Goal: Transaction & Acquisition: Subscribe to service/newsletter

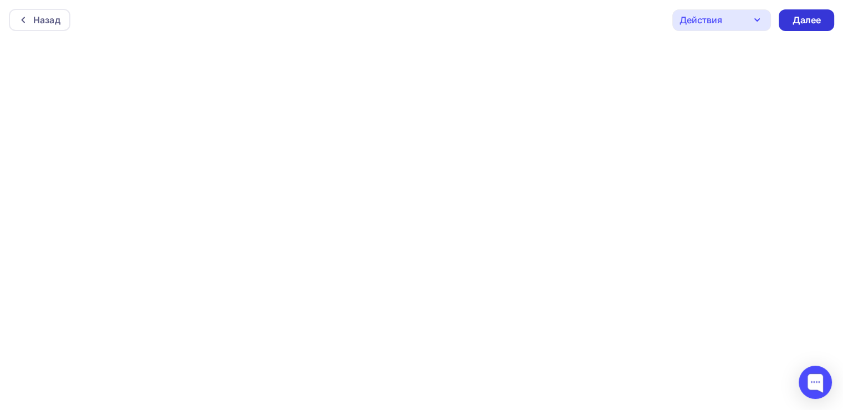
click at [791, 21] on div "Далее" at bounding box center [805, 20] width 55 height 22
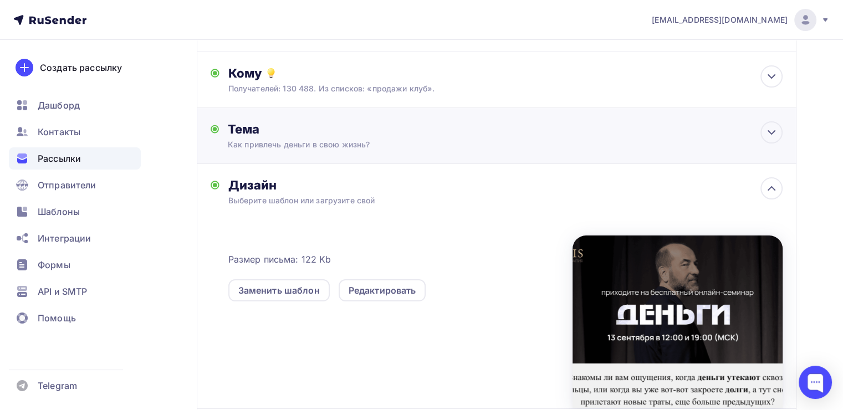
scroll to position [202, 0]
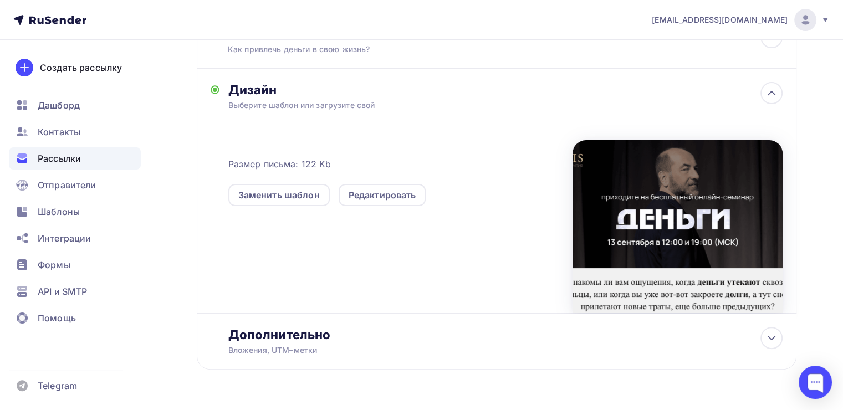
click at [382, 178] on div "Заменить шаблон Редактировать" at bounding box center [400, 188] width 344 height 35
click at [384, 189] on div "Редактировать" at bounding box center [382, 194] width 68 height 13
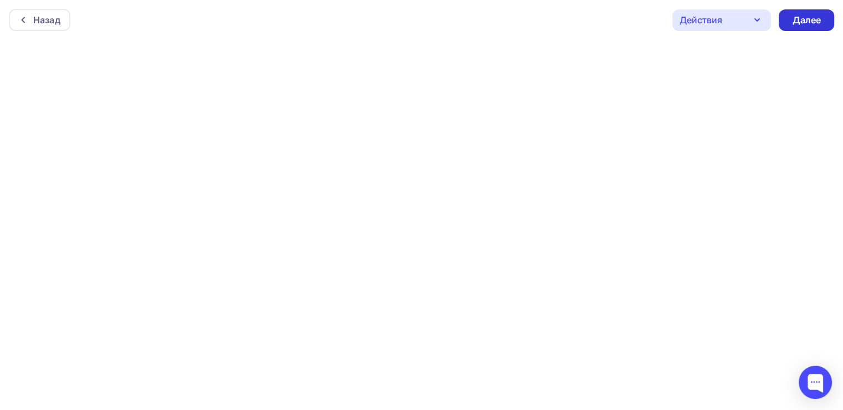
click at [790, 23] on div "Далее" at bounding box center [805, 20] width 55 height 22
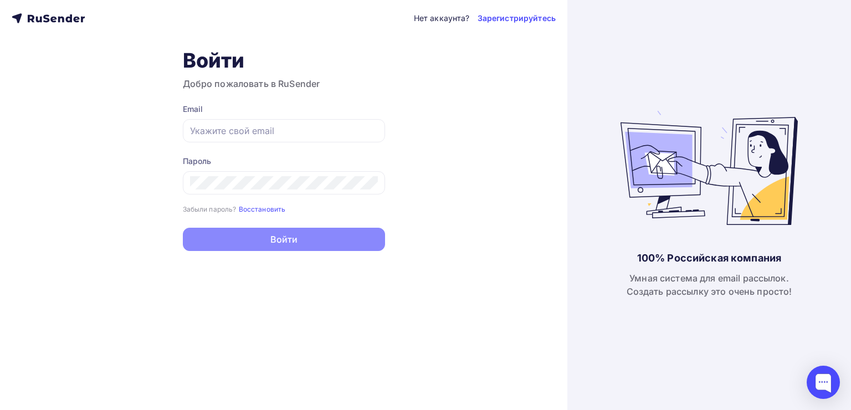
type input "[EMAIL_ADDRESS][DOMAIN_NAME]"
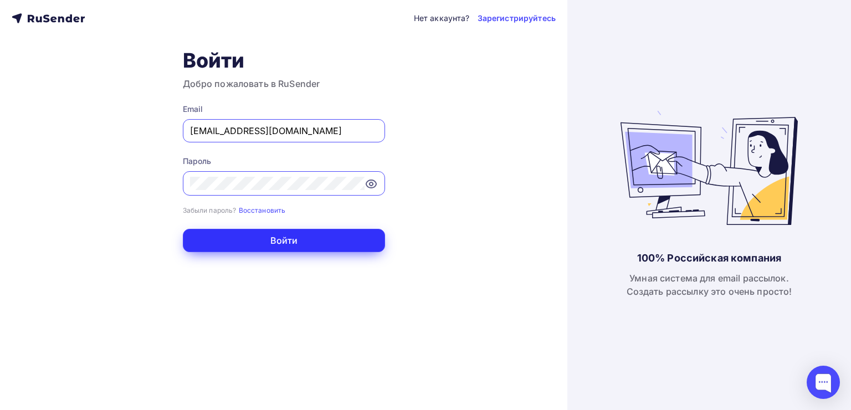
click at [259, 237] on button "Войти" at bounding box center [284, 240] width 202 height 23
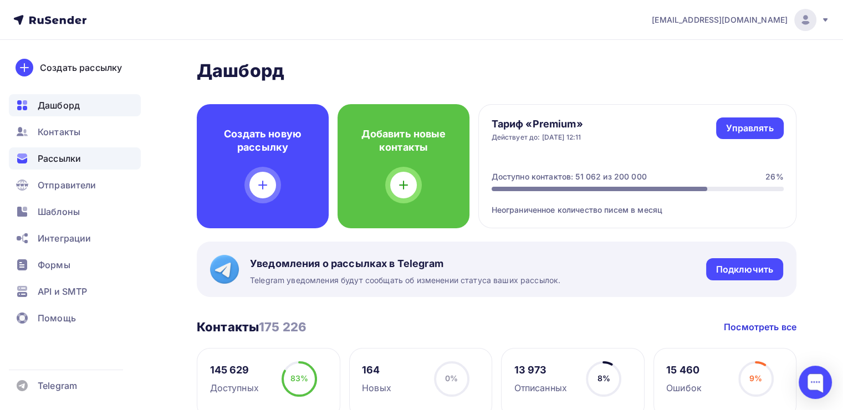
click at [91, 167] on div "Рассылки" at bounding box center [75, 158] width 132 height 22
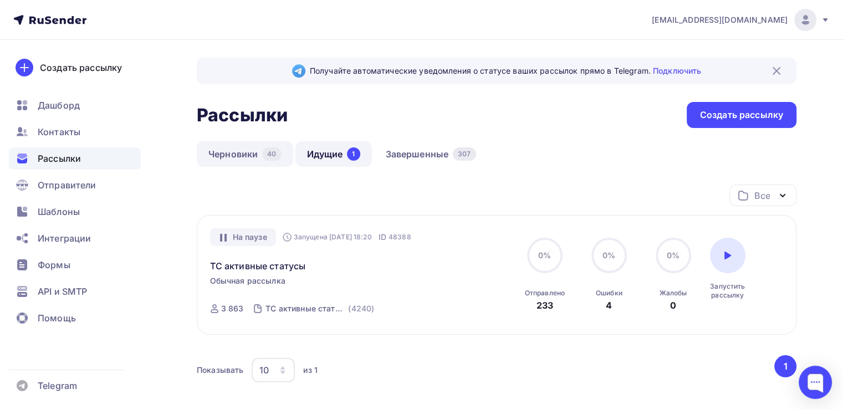
click at [235, 150] on link "Черновики 40" at bounding box center [245, 153] width 96 height 25
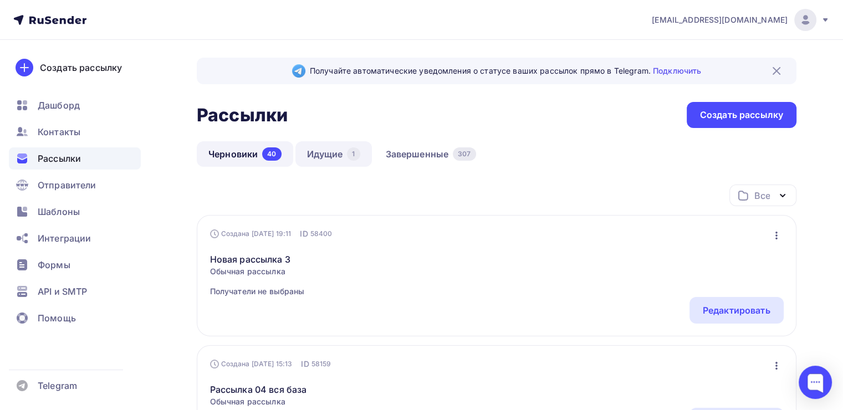
click at [334, 159] on link "Идущие 1" at bounding box center [333, 153] width 76 height 25
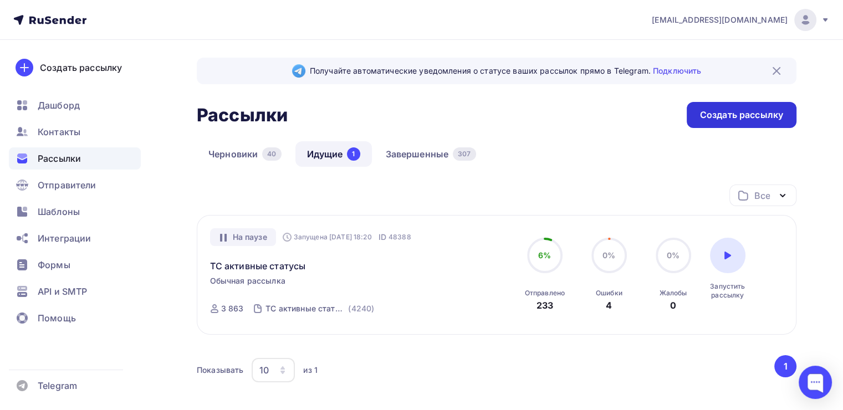
click at [718, 121] on div "Создать рассылку" at bounding box center [741, 115] width 110 height 26
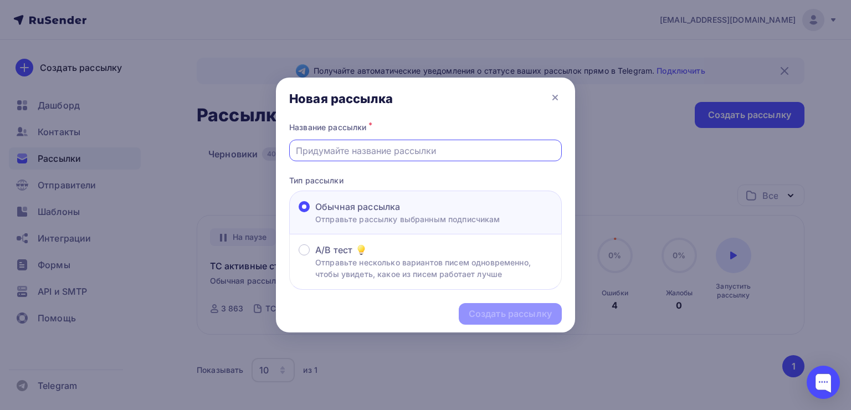
click at [386, 156] on input "text" at bounding box center [426, 150] width 260 height 13
paste input "Как привлечь деньги в свою жизнь?"
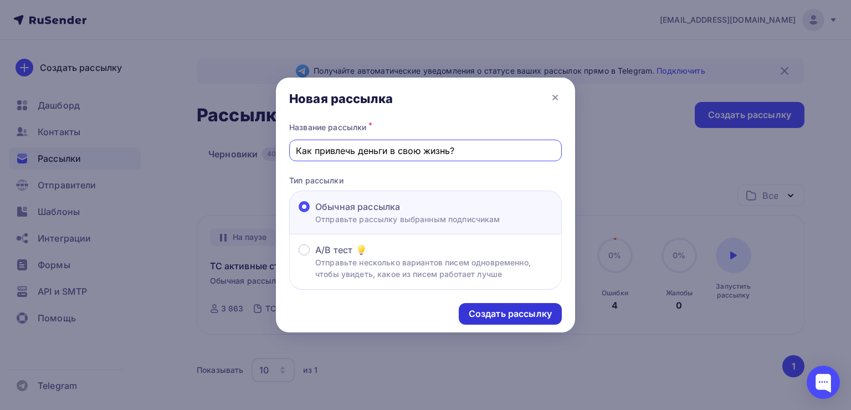
type input "Как привлечь деньги в свою жизнь?"
click at [483, 317] on div "Создать рассылку" at bounding box center [510, 313] width 83 height 13
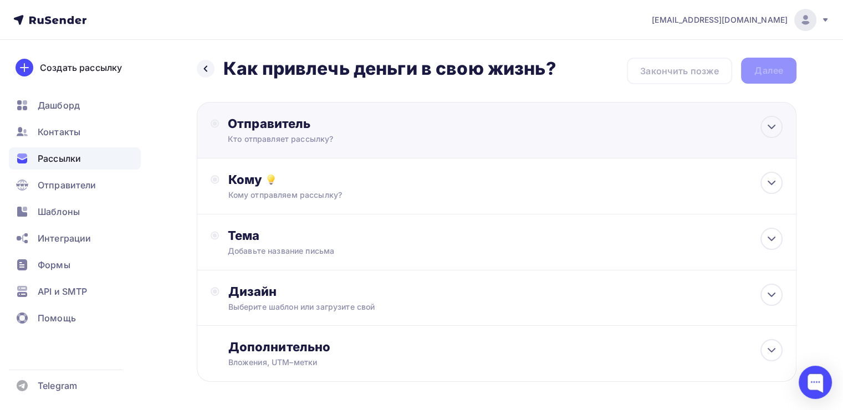
click at [388, 113] on div "Отправитель Кто отправляет рассылку? Email * tech@newlightconsult.com info@ut-n…" at bounding box center [496, 130] width 599 height 57
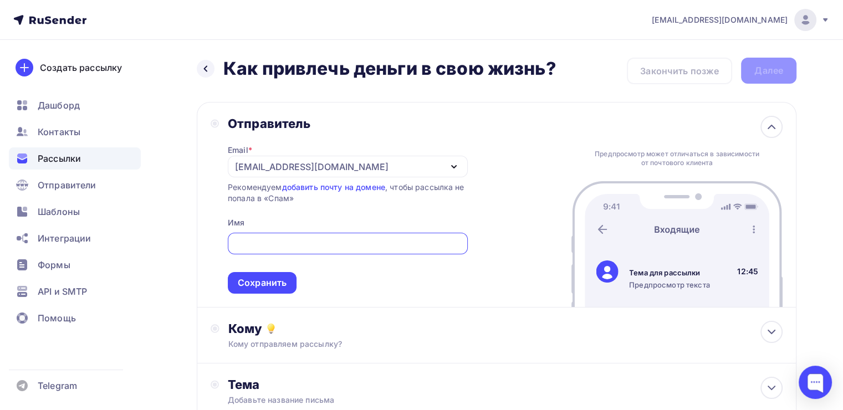
click at [267, 167] on div "[EMAIL_ADDRESS][DOMAIN_NAME]" at bounding box center [311, 166] width 153 height 13
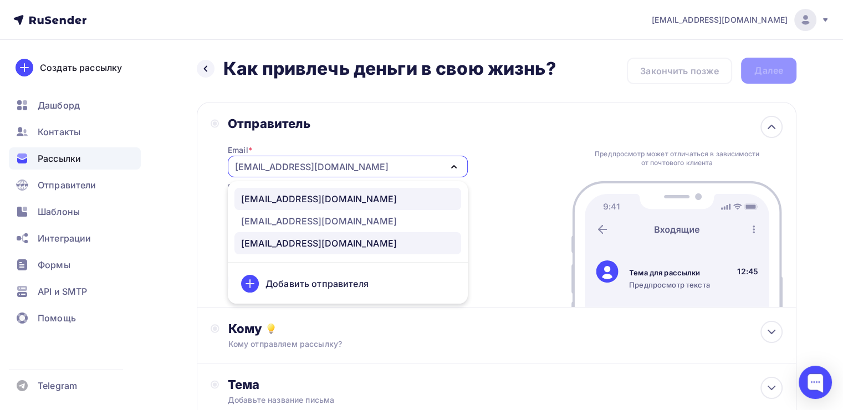
click at [261, 202] on div "[EMAIL_ADDRESS][DOMAIN_NAME]" at bounding box center [319, 198] width 156 height 13
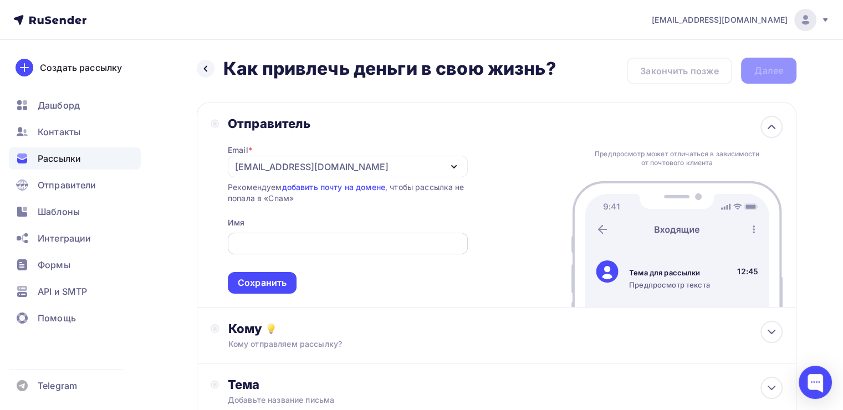
click at [257, 233] on div at bounding box center [348, 244] width 240 height 22
click at [255, 250] on div at bounding box center [348, 244] width 240 height 22
click at [248, 235] on div at bounding box center [348, 244] width 240 height 22
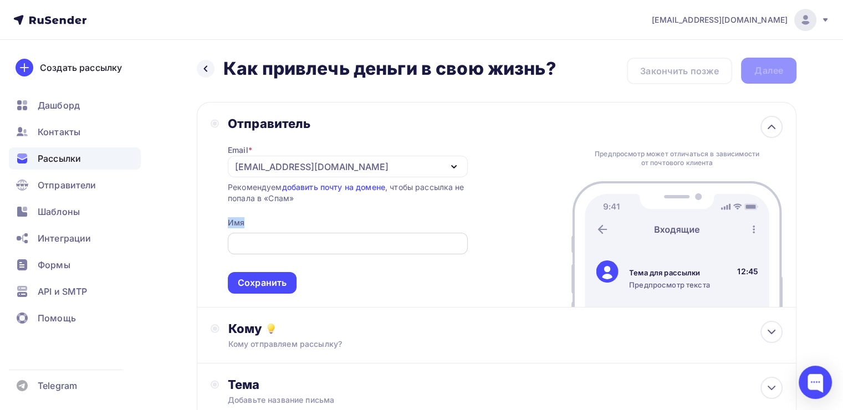
drag, startPoint x: 248, startPoint y: 235, endPoint x: 249, endPoint y: 242, distance: 7.3
click at [250, 243] on div at bounding box center [348, 244] width 240 height 22
click at [250, 243] on input "text" at bounding box center [347, 243] width 227 height 13
type input "Леонид Тальпис"
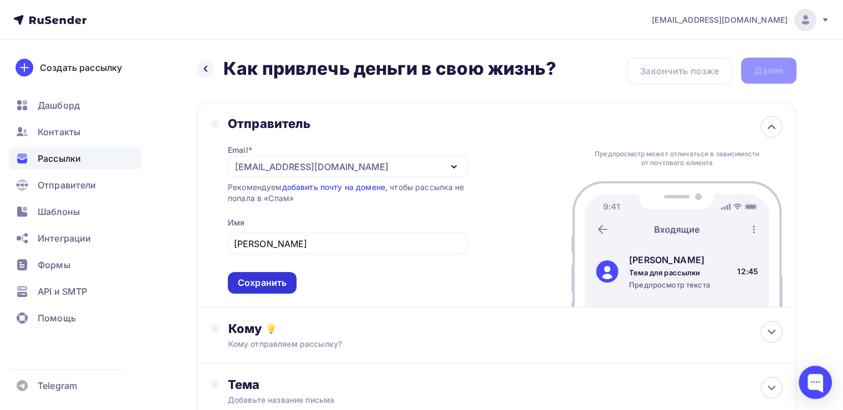
click at [248, 275] on div "Сохранить" at bounding box center [262, 283] width 69 height 22
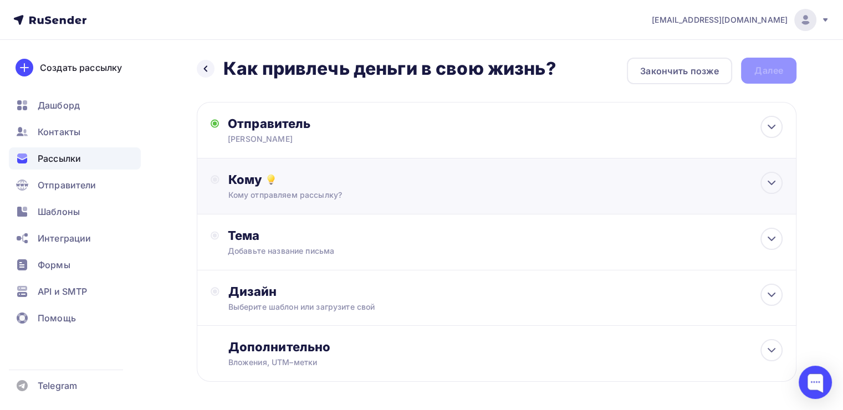
click at [269, 199] on div "Кому Кому отправляем рассылку? Списки получателей Выберите список Все списки id…" at bounding box center [496, 186] width 599 height 56
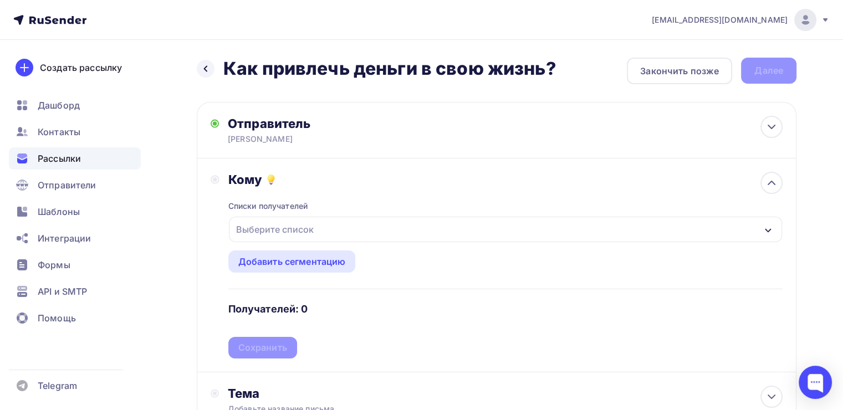
click at [264, 231] on div "Выберите список" at bounding box center [275, 229] width 86 height 20
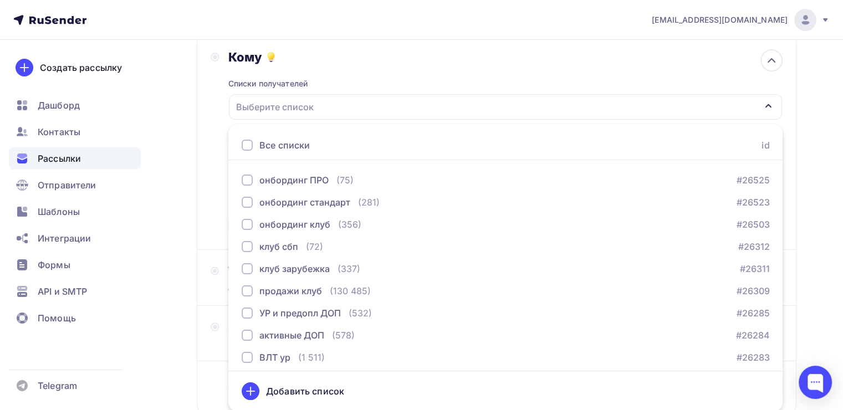
scroll to position [428, 0]
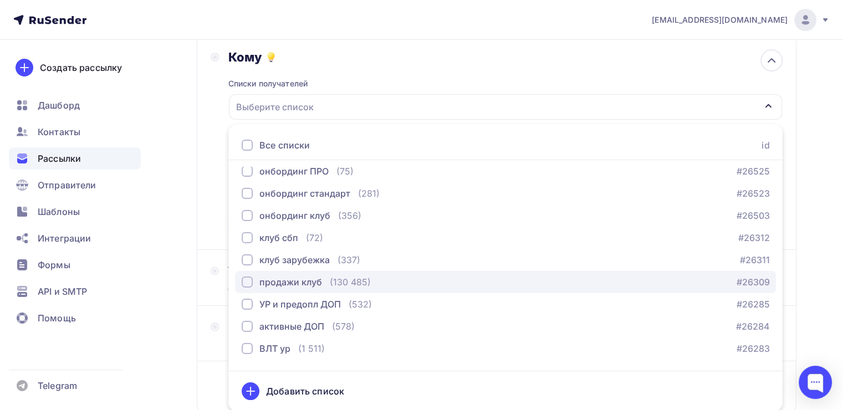
click at [245, 283] on div "button" at bounding box center [247, 281] width 11 height 11
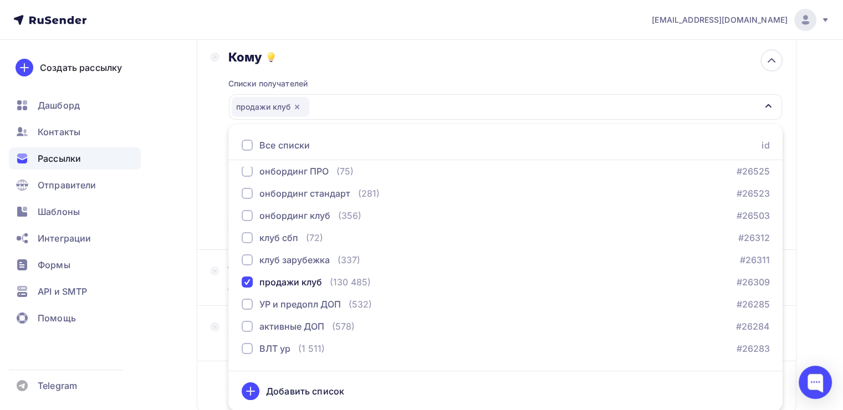
click at [211, 234] on div "Кому Списки получателей продажи клуб Все списки id PRO тариф (729) #26797 Бонус…" at bounding box center [497, 142] width 572 height 187
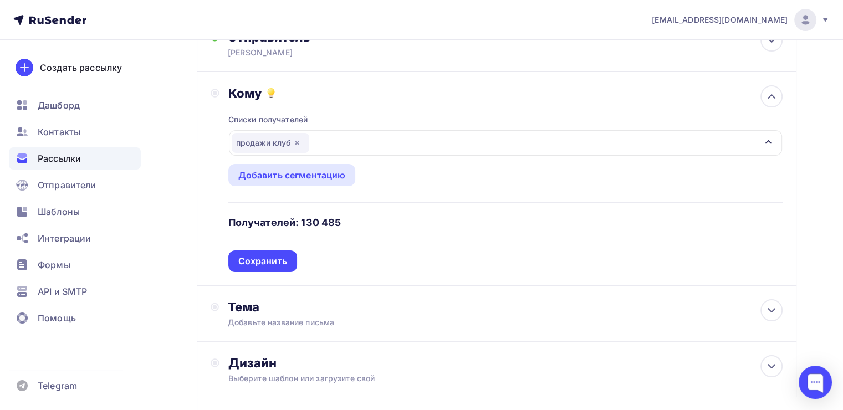
scroll to position [85, 0]
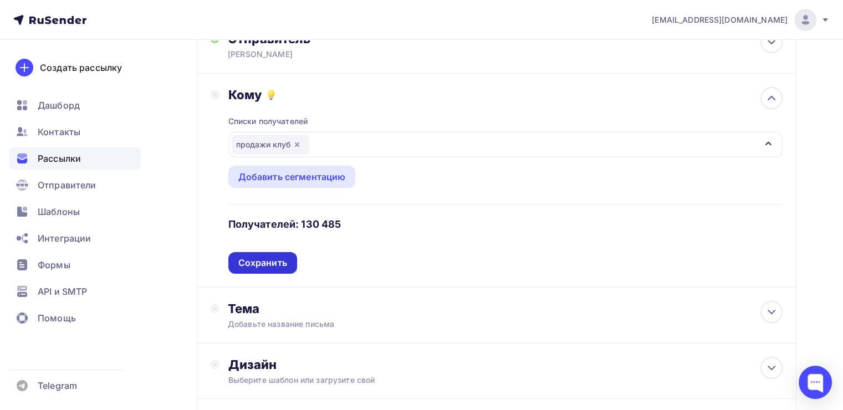
click at [248, 261] on div "Сохранить" at bounding box center [262, 262] width 49 height 13
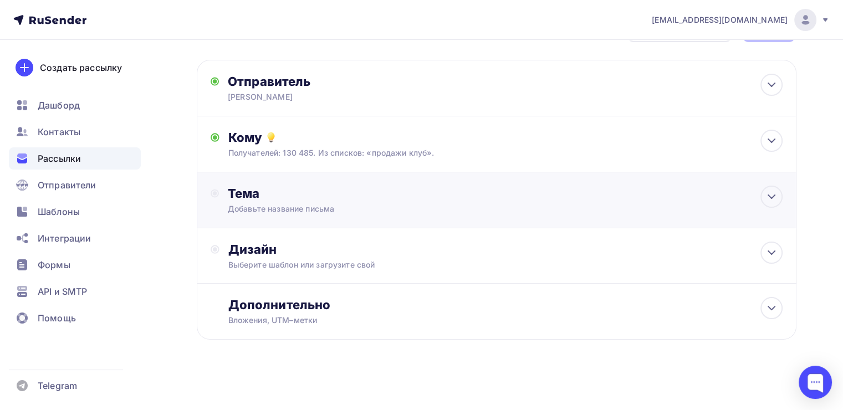
click at [273, 195] on div "Тема" at bounding box center [337, 194] width 219 height 16
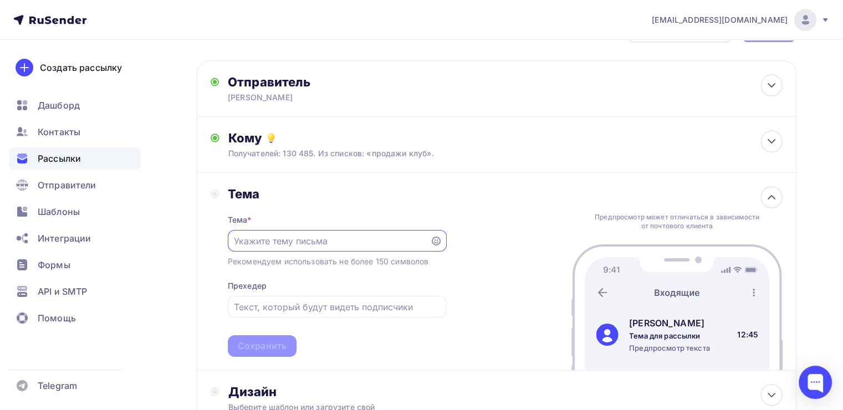
scroll to position [0, 0]
click at [273, 243] on input "text" at bounding box center [328, 241] width 189 height 13
paste input "Как привлечь деньги в свою жизнь?"
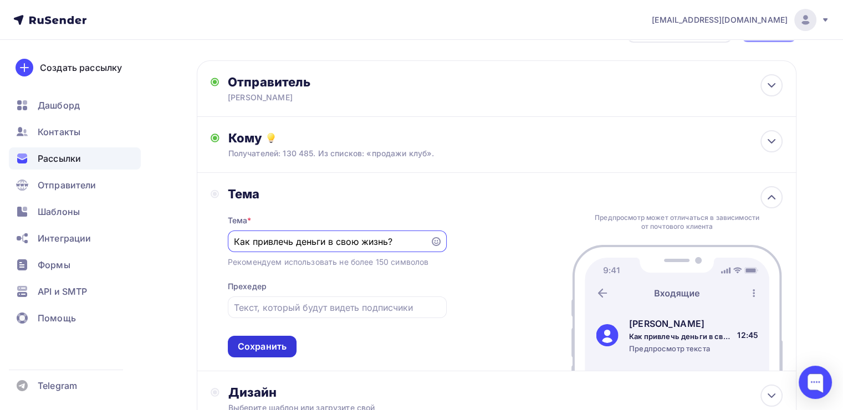
type input "Как привлечь деньги в свою жизнь?"
click at [253, 340] on div "Сохранить" at bounding box center [262, 346] width 49 height 13
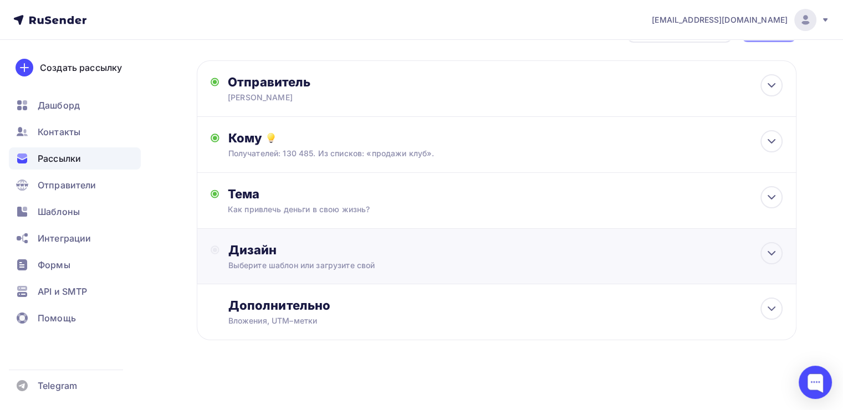
click at [290, 260] on div "Выберите шаблон или загрузите свой" at bounding box center [477, 265] width 499 height 11
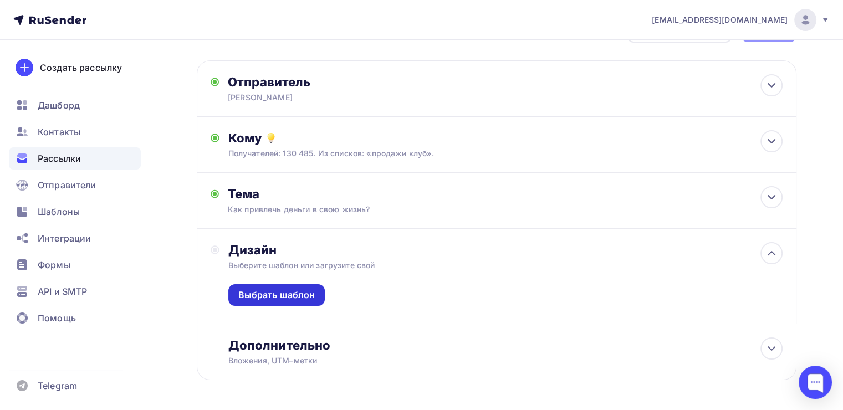
click at [299, 289] on div "Выбрать шаблон" at bounding box center [276, 295] width 77 height 13
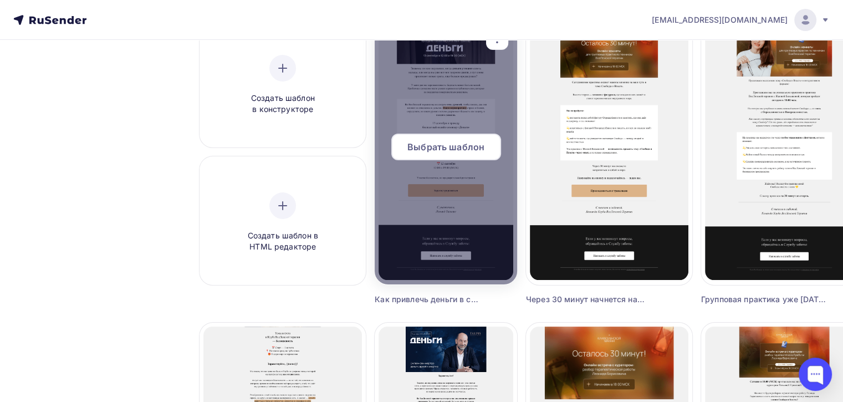
scroll to position [125, 0]
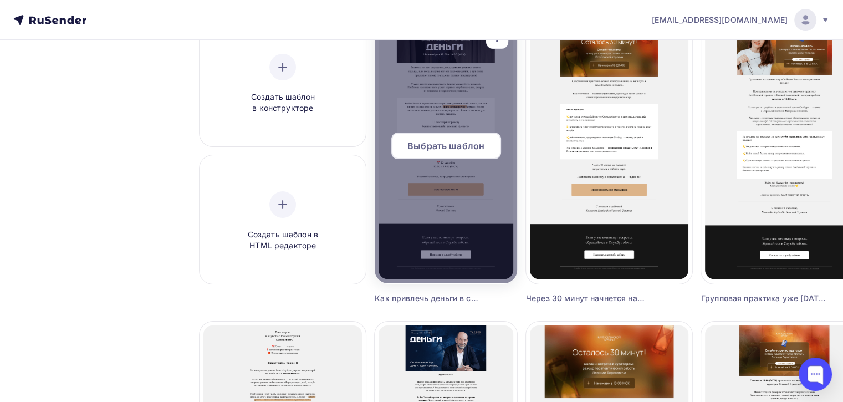
click at [432, 150] on span "Выбрать шаблон" at bounding box center [445, 145] width 77 height 13
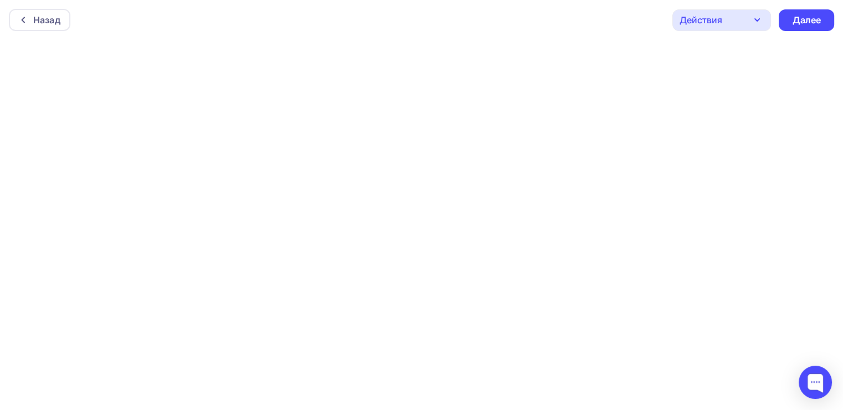
scroll to position [2, 0]
click at [814, 19] on div "Далее" at bounding box center [806, 18] width 29 height 13
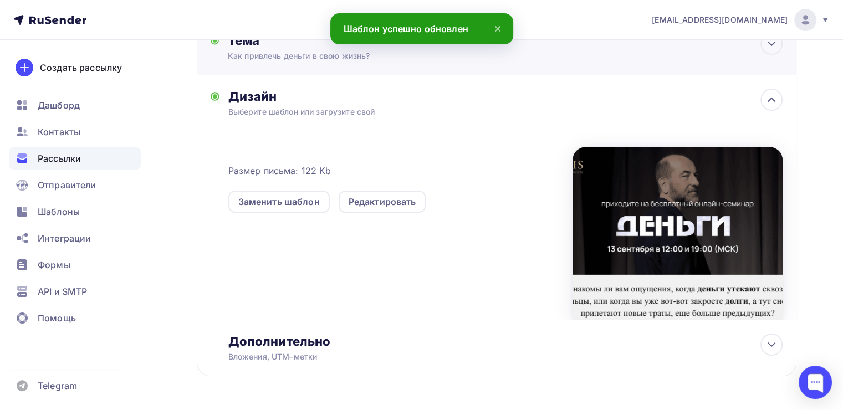
scroll to position [196, 0]
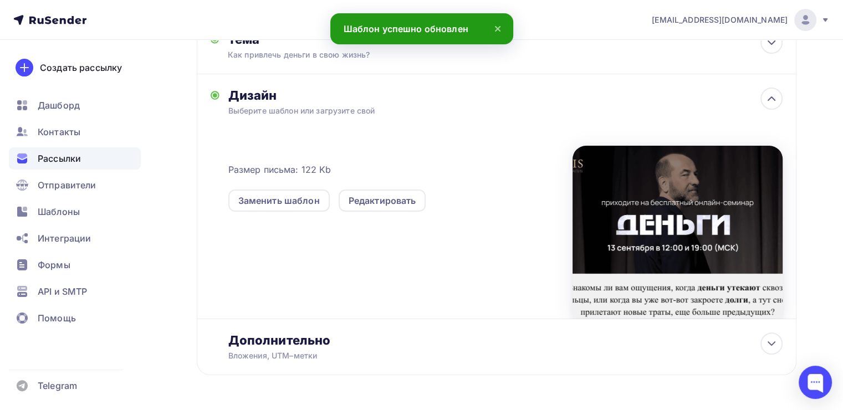
click at [655, 183] on div at bounding box center [677, 232] width 210 height 173
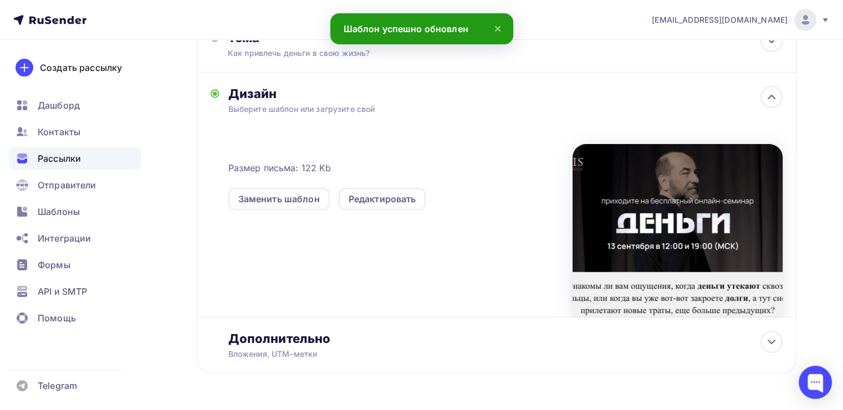
scroll to position [0, 0]
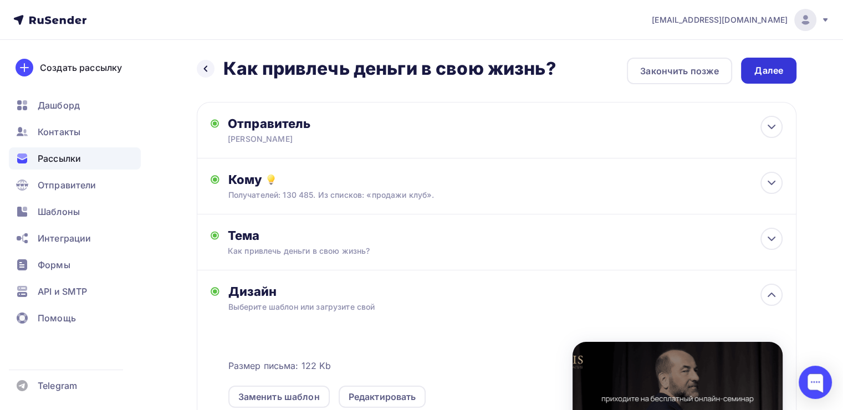
click at [755, 72] on div "Далее" at bounding box center [768, 70] width 29 height 13
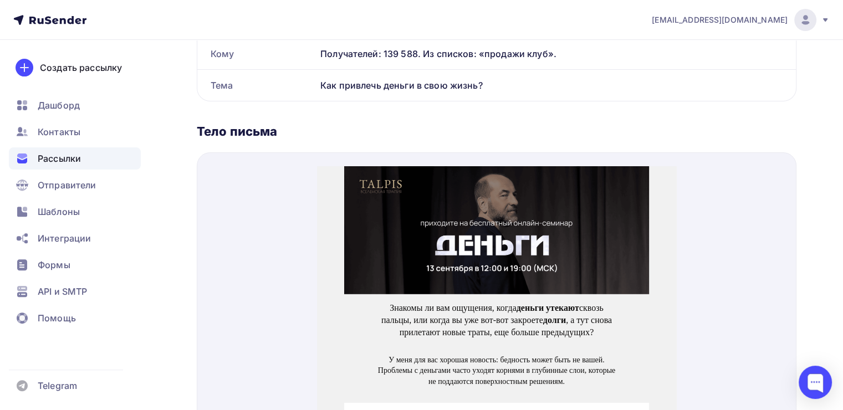
scroll to position [351, 0]
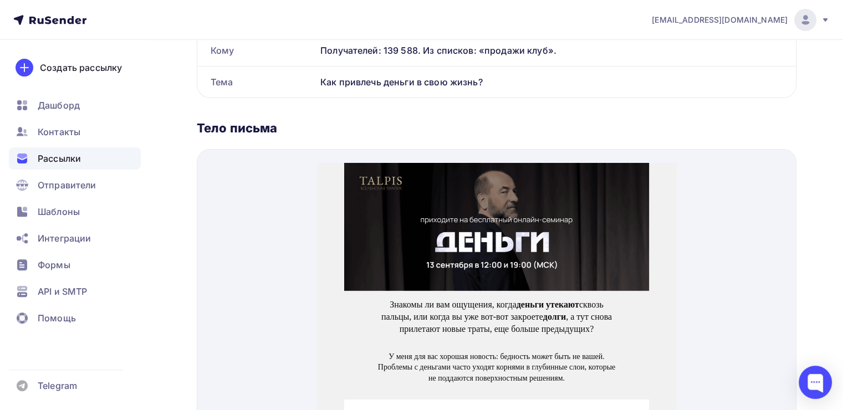
click at [494, 198] on img at bounding box center [496, 214] width 305 height 128
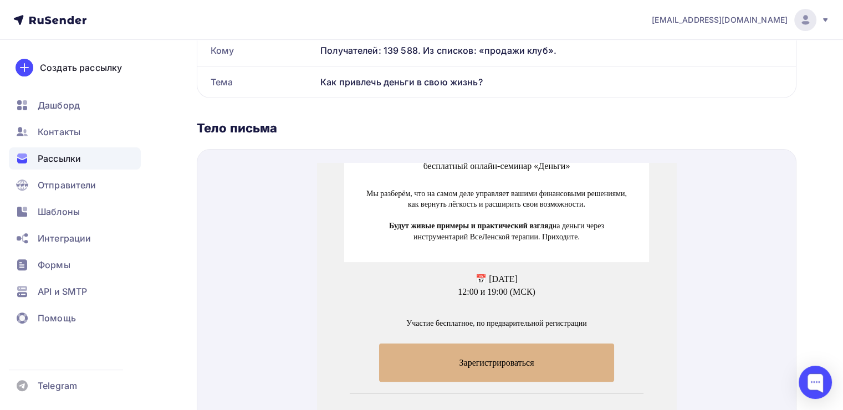
scroll to position [325, 0]
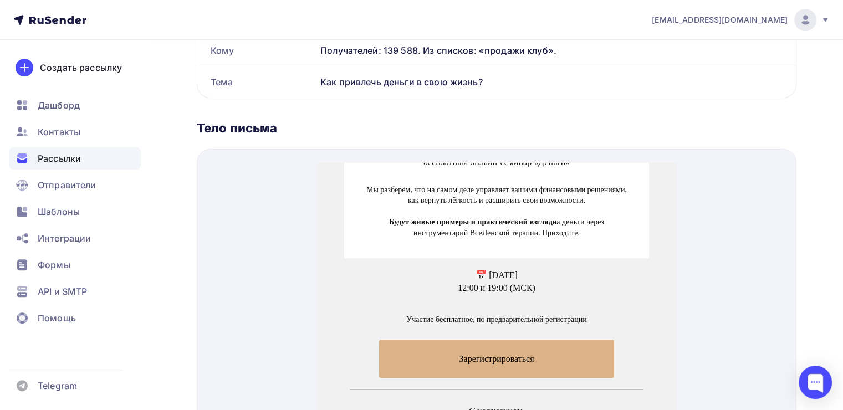
click at [461, 338] on span "Зарегистрироваться" at bounding box center [496, 345] width 235 height 38
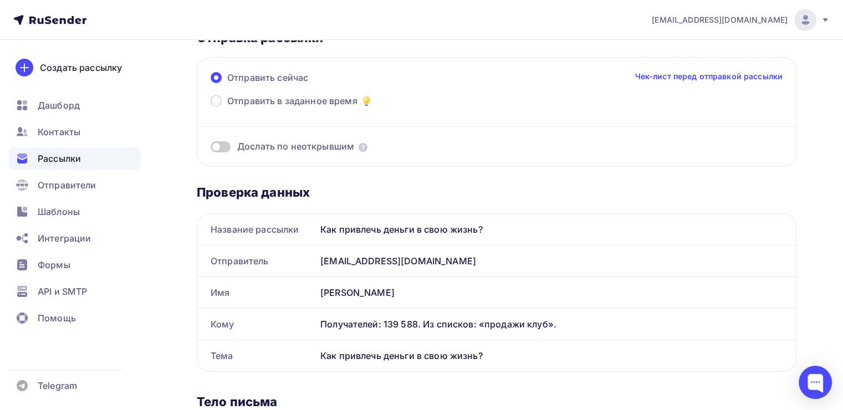
scroll to position [0, 0]
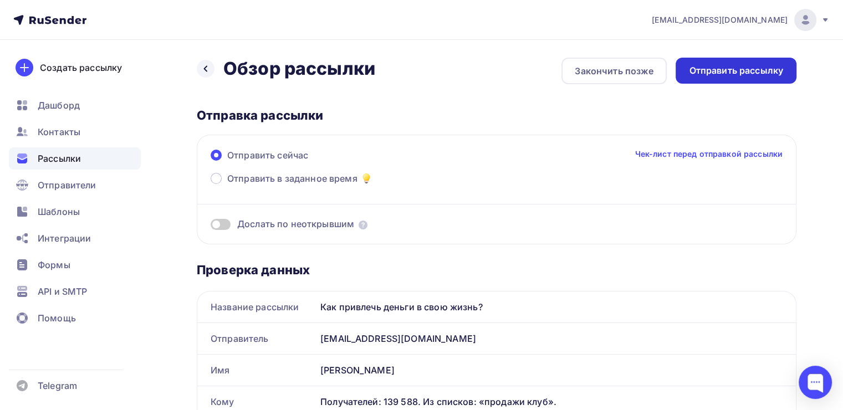
click at [722, 75] on div "Отправить рассылку" at bounding box center [736, 70] width 94 height 13
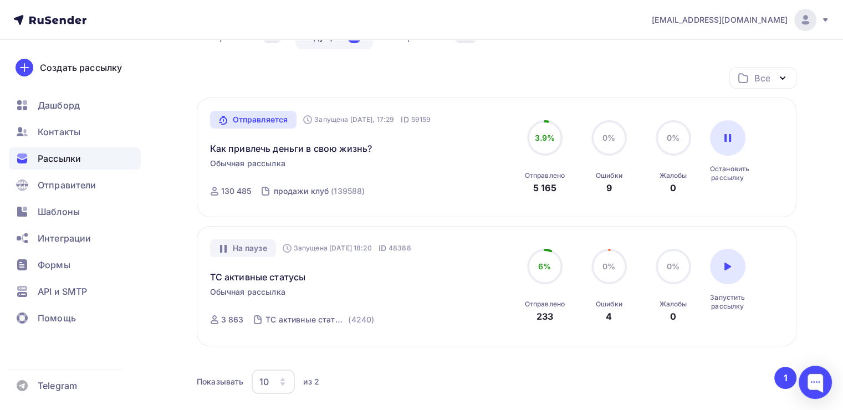
scroll to position [121, 0]
